Goal: Check status: Check status

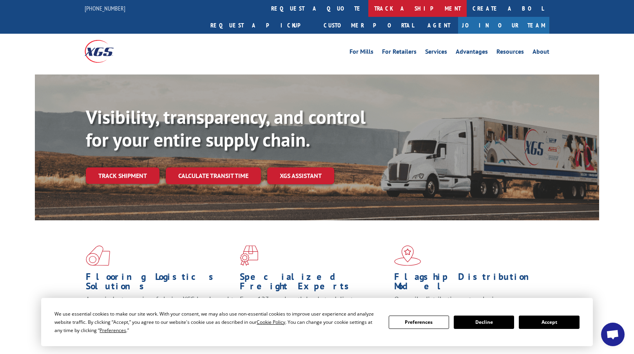
click at [368, 7] on link "track a shipment" at bounding box center [417, 8] width 98 height 17
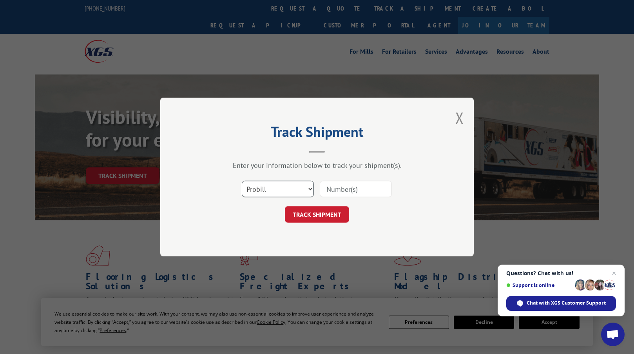
click at [309, 187] on select "Select category... Probill BOL PO" at bounding box center [278, 189] width 72 height 16
select select "bol"
click at [242, 181] on select "Select category... Probill BOL PO" at bounding box center [278, 189] width 72 height 16
click at [340, 188] on input at bounding box center [356, 189] width 72 height 16
click at [329, 184] on input at bounding box center [356, 189] width 72 height 16
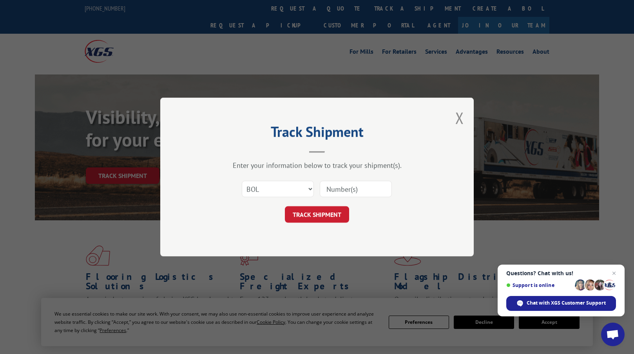
paste input "16563-IF7194"
type input "16563-IF7194"
click at [314, 209] on button "TRACK SHIPMENT" at bounding box center [317, 214] width 64 height 16
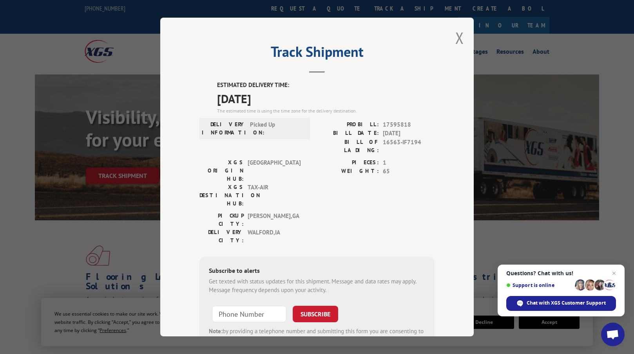
drag, startPoint x: 208, startPoint y: 81, endPoint x: 298, endPoint y: 98, distance: 91.8
click at [298, 98] on div "ESTIMATED DELIVERY TIME: [DATE] The estimated time is using the time zone for t…" at bounding box center [316, 222] width 235 height 282
copy div "ESTIMATED DELIVERY TIME: [DATE]"
